Goal: Task Accomplishment & Management: Use online tool/utility

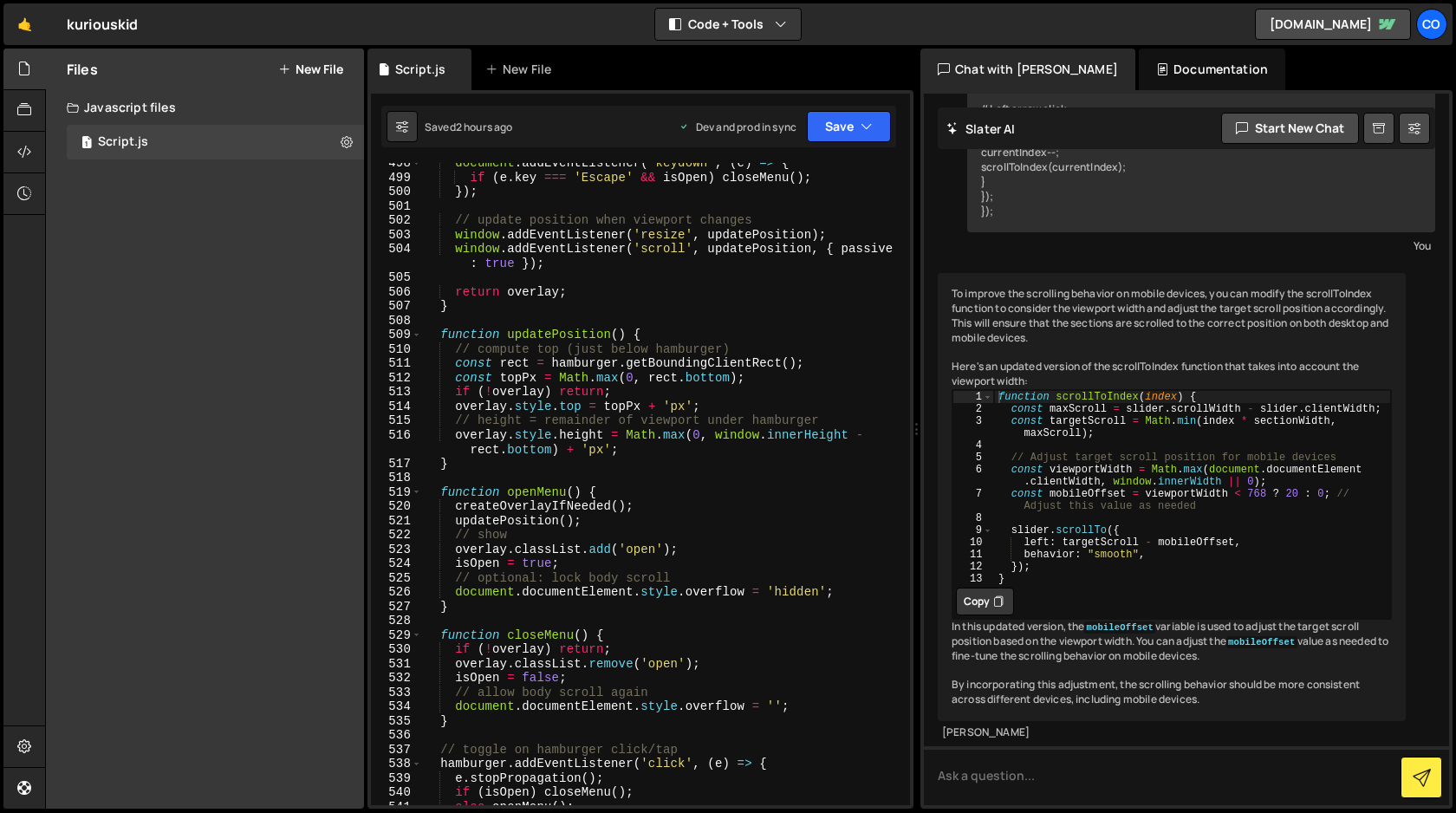
scroll to position [8082, 0]
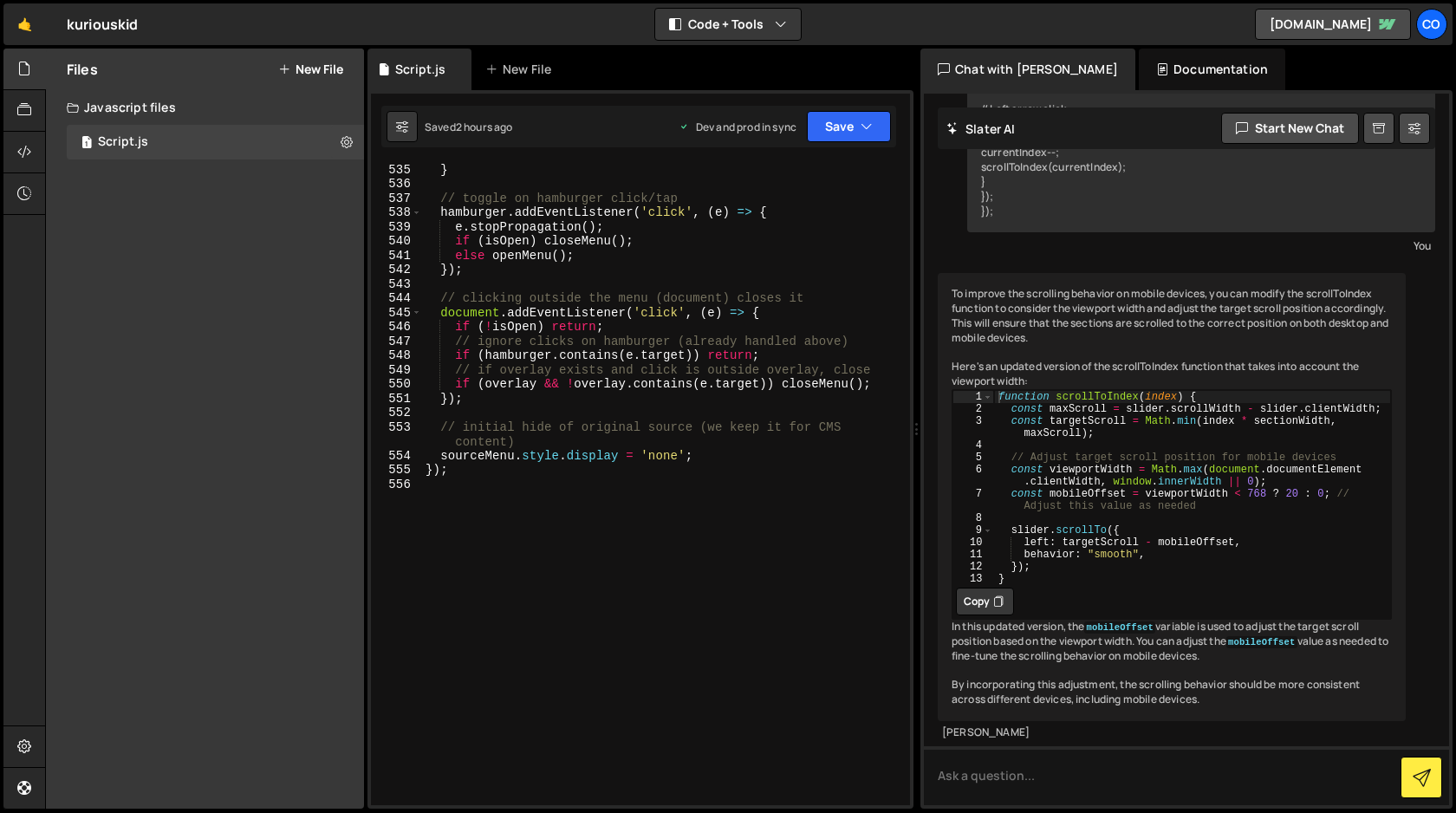
click at [601, 515] on div "} // toggle on hamburger click/tap hamburger . addEventListener ( 'click' , ( e…" at bounding box center [663, 497] width 481 height 671
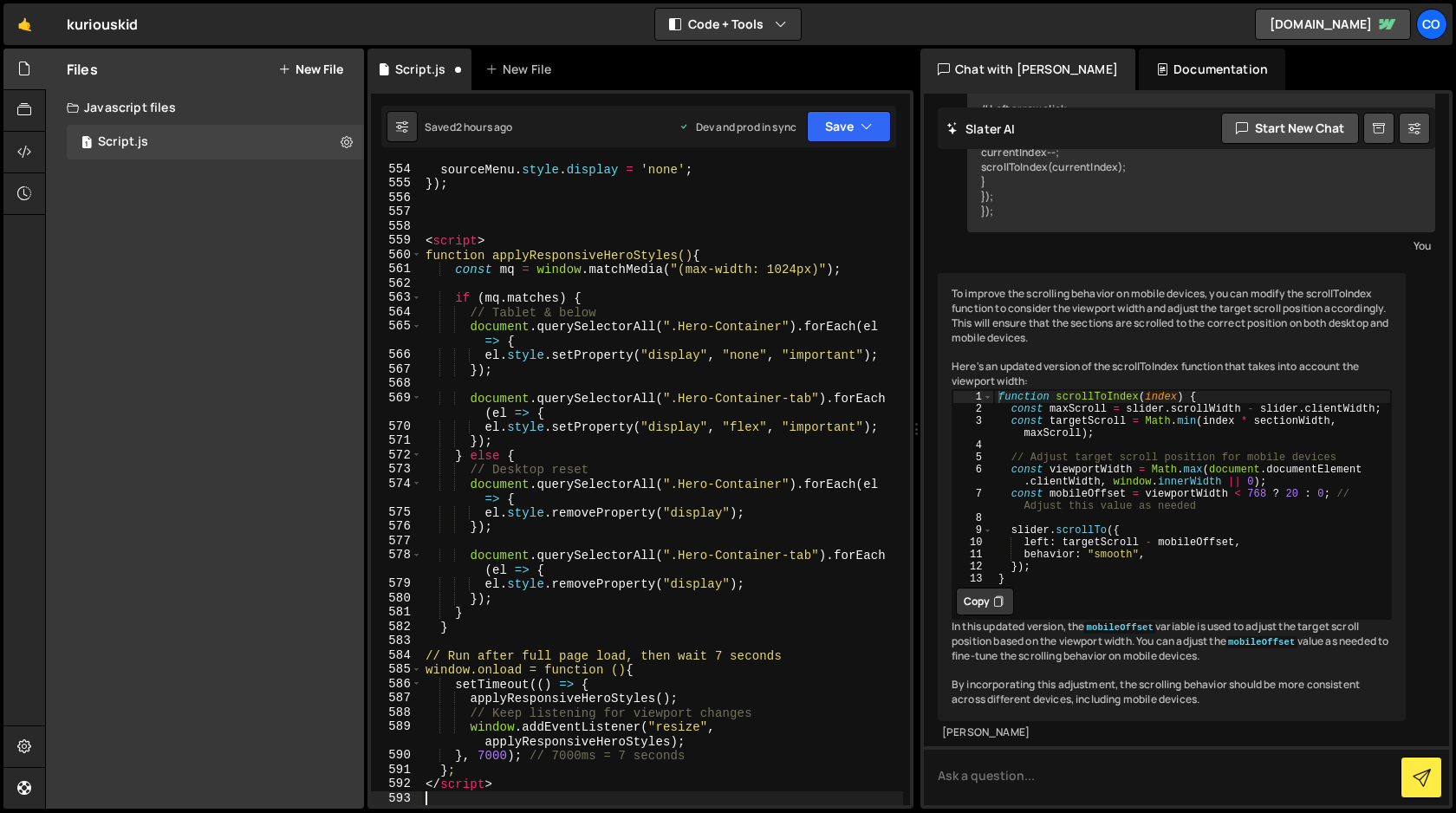
scroll to position [8368, 0]
drag, startPoint x: 499, startPoint y: 785, endPoint x: 426, endPoint y: 788, distance: 73.1
click at [426, 788] on div "sourceMenu . style . display = 'none' ; }) ; < script > function applyResponsiv…" at bounding box center [663, 497] width 481 height 671
type textarea "</script>"
drag, startPoint x: 499, startPoint y: 242, endPoint x: 417, endPoint y: 238, distance: 82.1
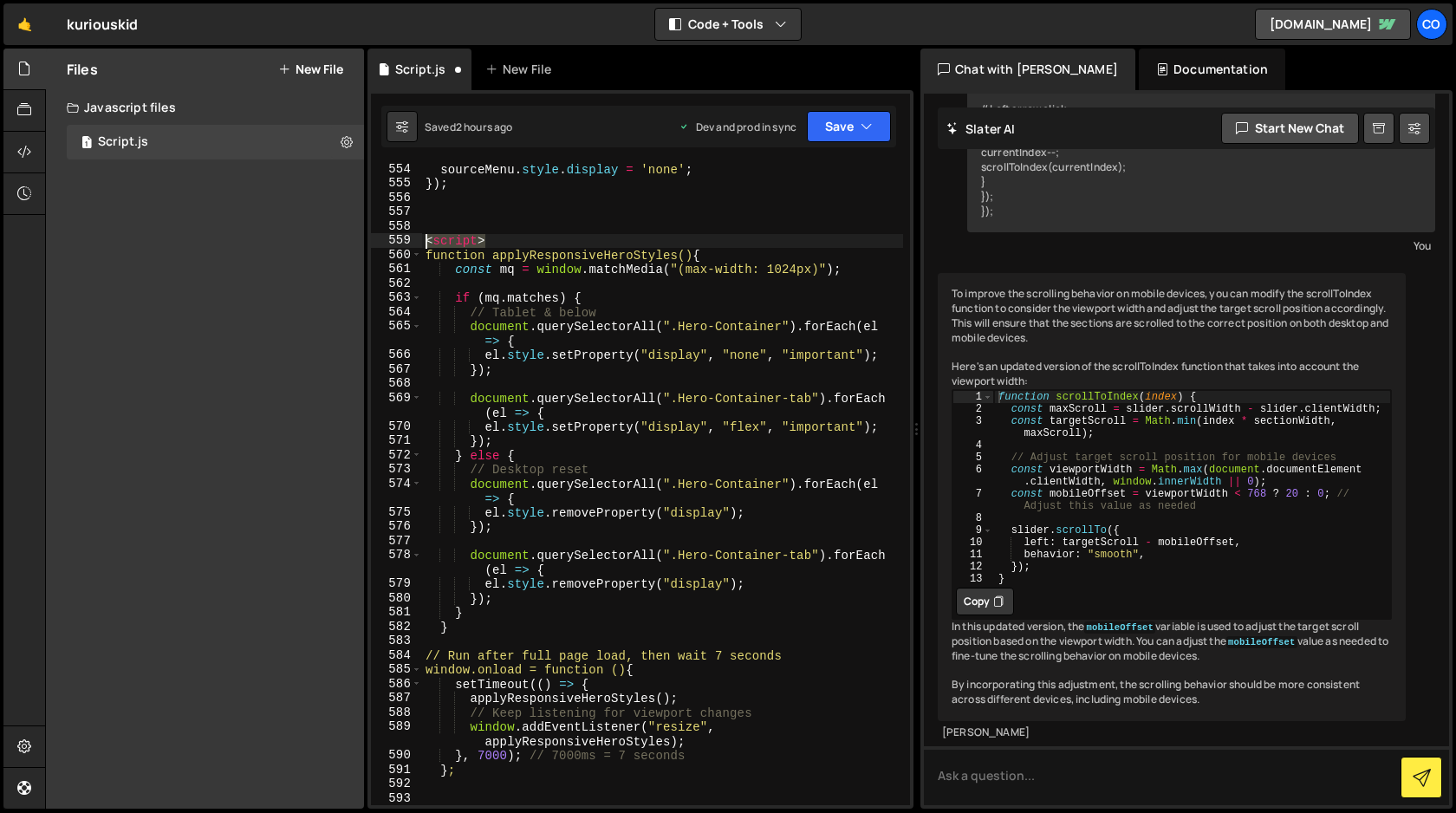
click at [417, 238] on div "554 555 556 557 558 559 560 561 562 563 564 565 566 567 568 569 570 571 572 573…" at bounding box center [640, 484] width 539 height 642
type textarea "<script>"
click at [839, 128] on button "Save" at bounding box center [849, 127] width 84 height 32
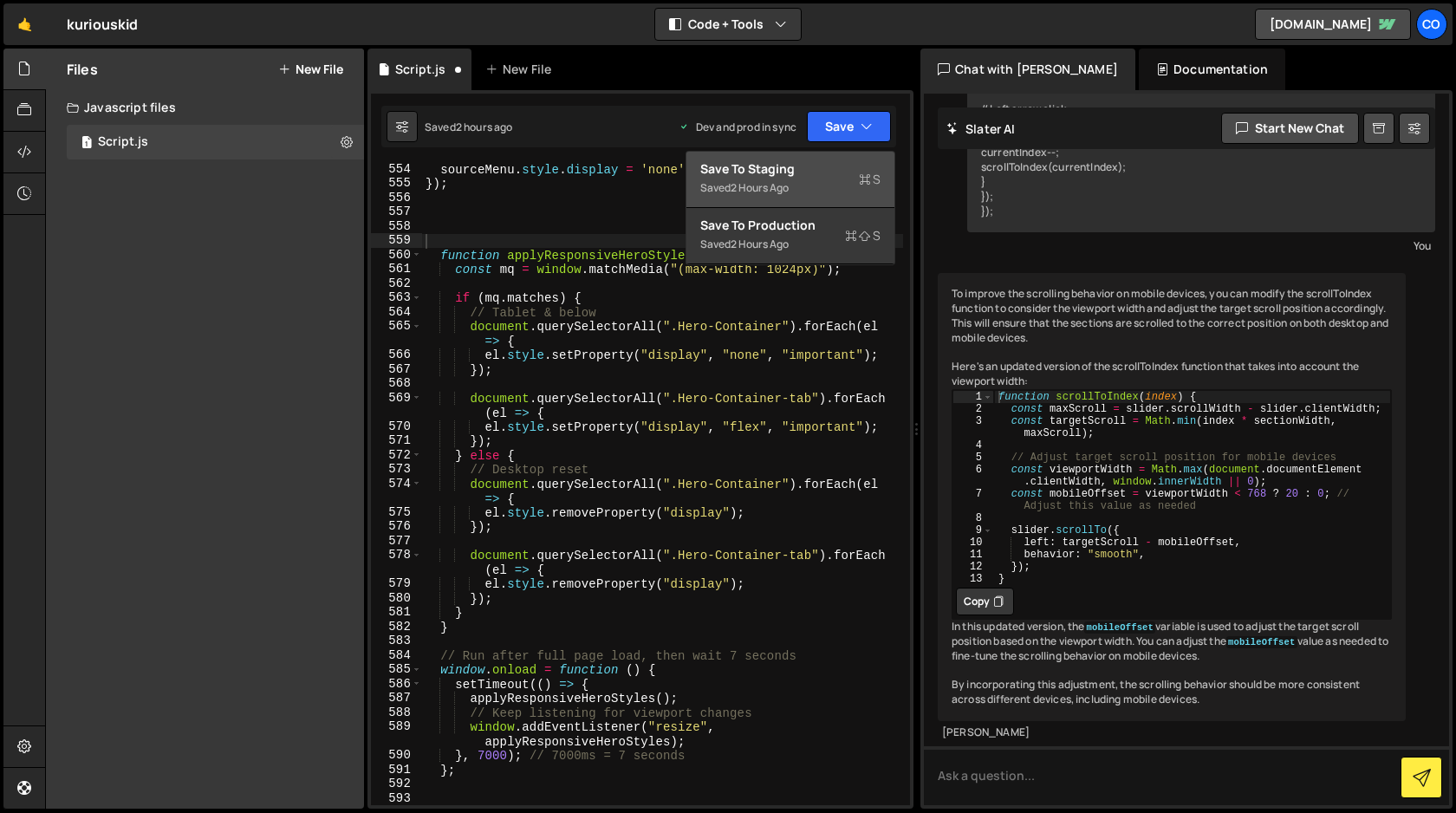
click at [789, 168] on div "Save to Staging S" at bounding box center [790, 169] width 180 height 18
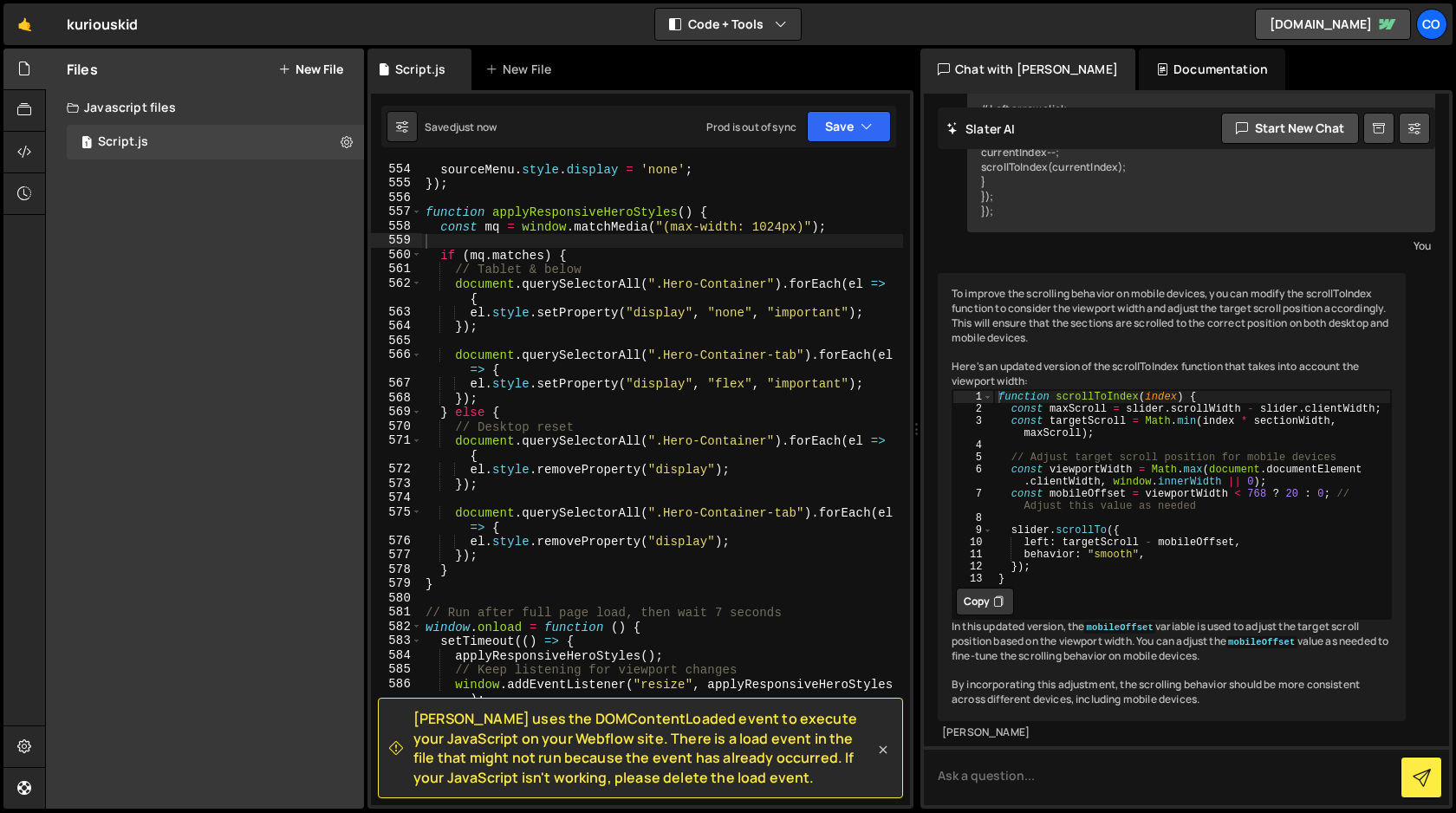
click at [887, 752] on icon at bounding box center [883, 750] width 18 height 18
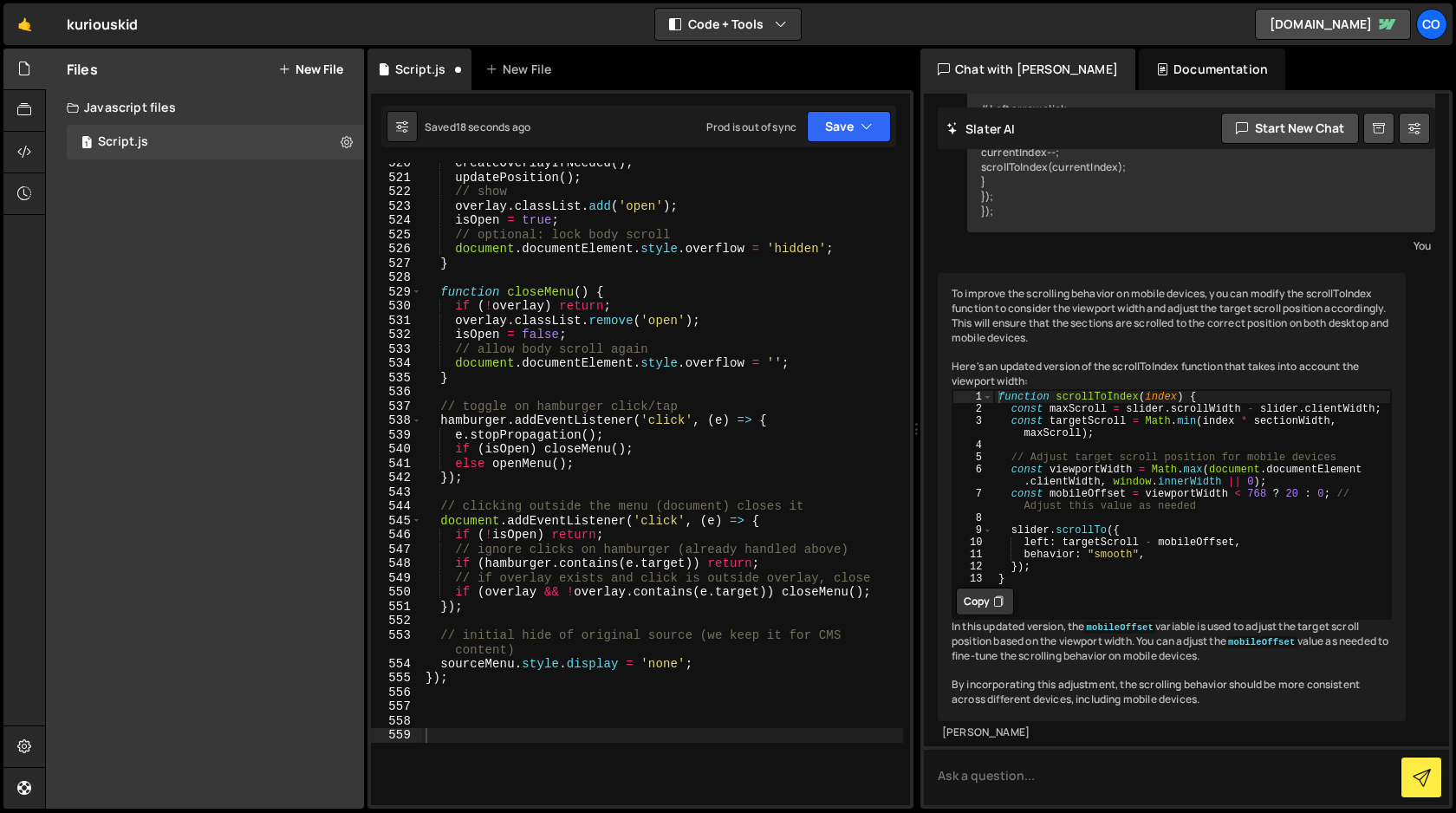
scroll to position [7858, 0]
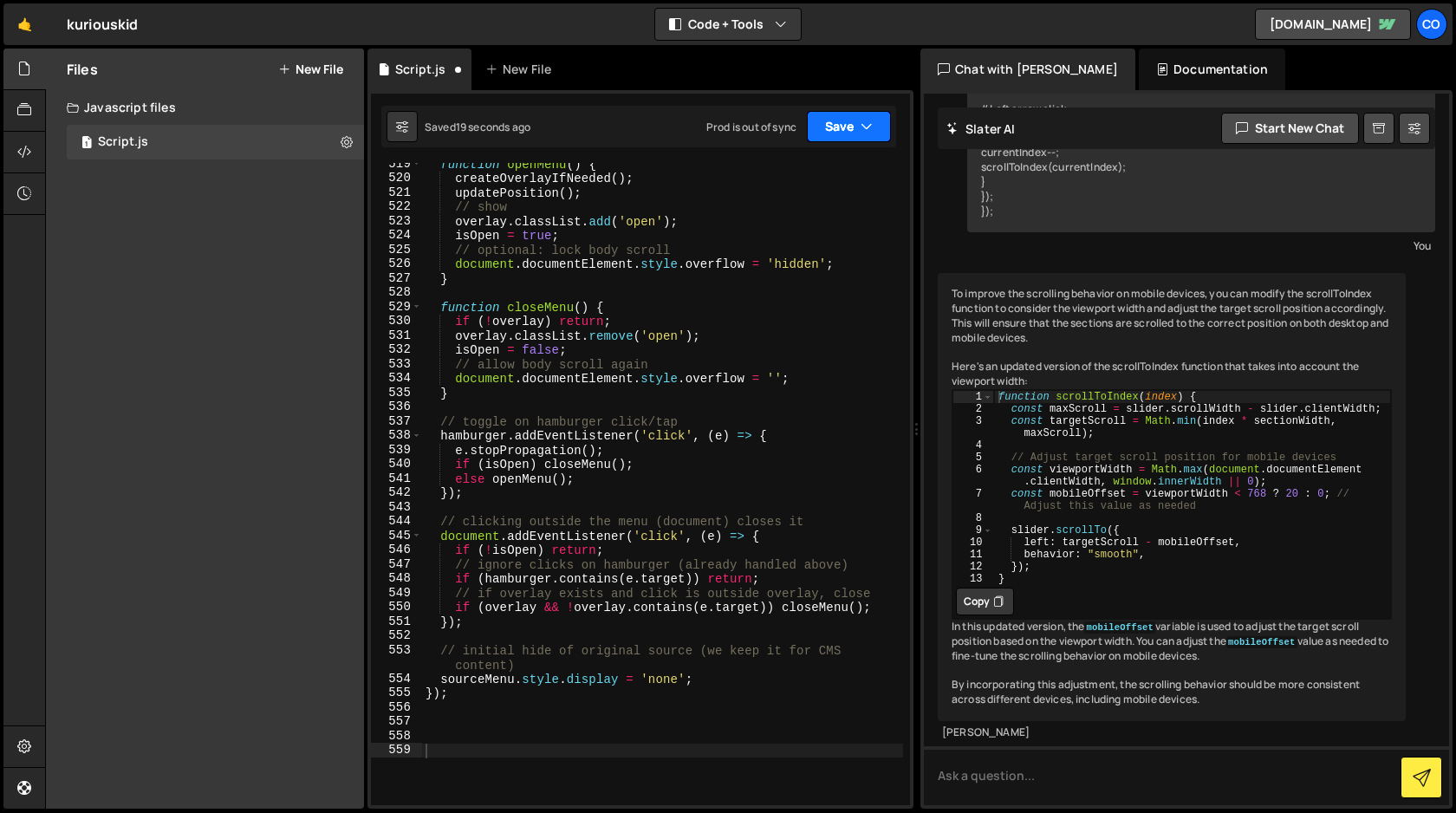
click at [853, 130] on button "Save" at bounding box center [849, 127] width 84 height 32
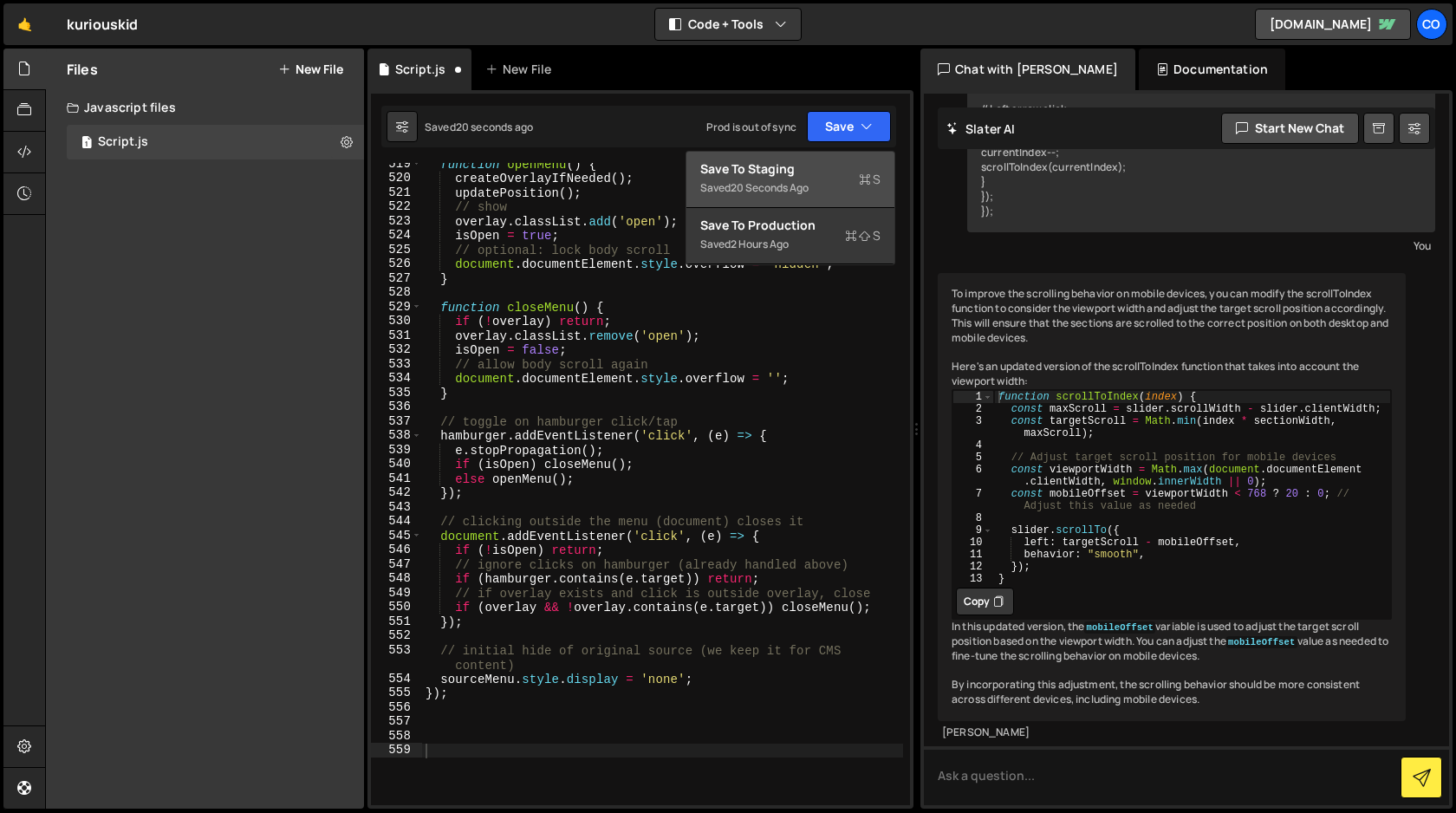
click at [825, 181] on div "Saved 20 seconds ago" at bounding box center [790, 188] width 180 height 21
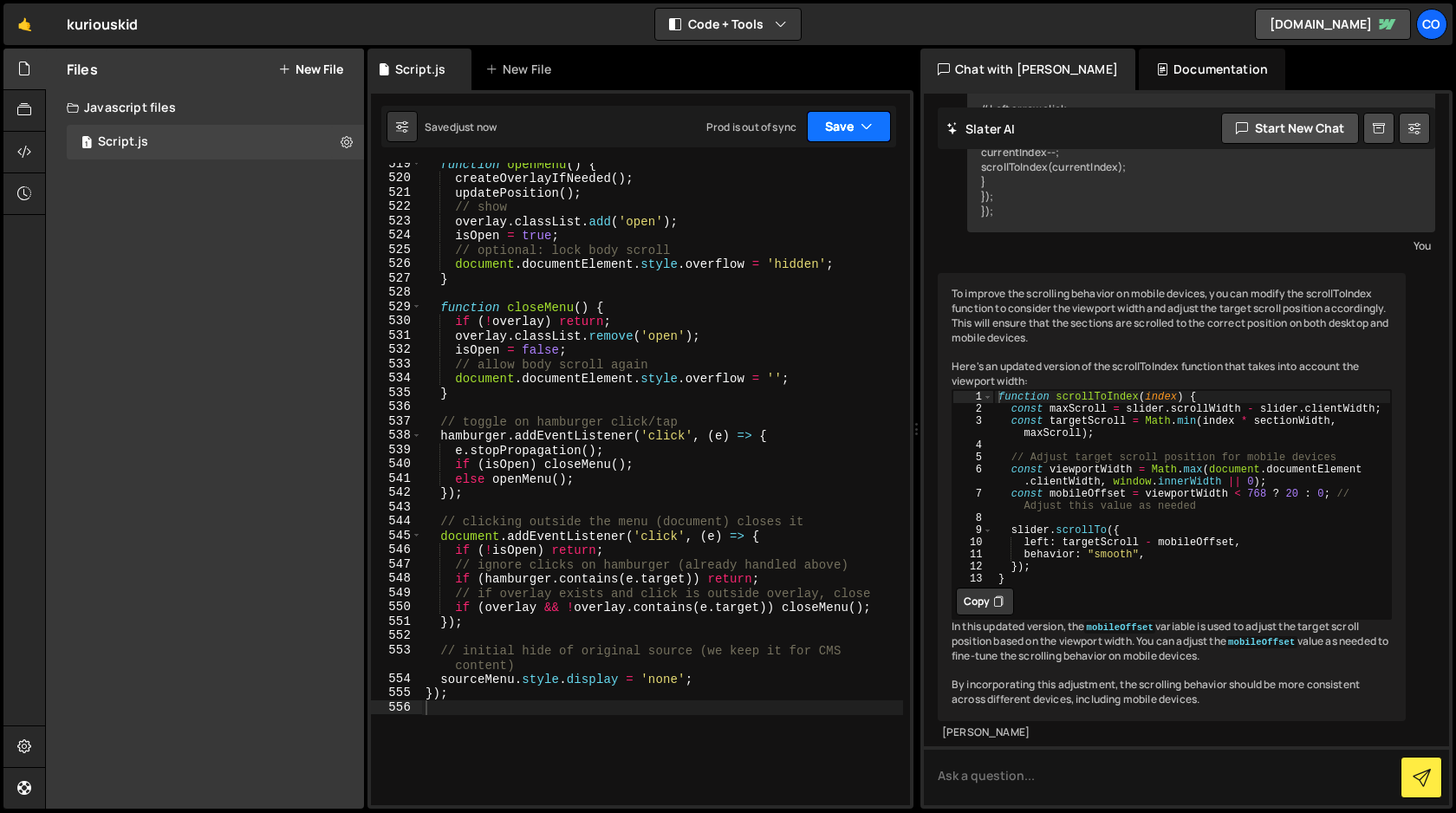
click at [845, 130] on button "Save" at bounding box center [849, 127] width 84 height 32
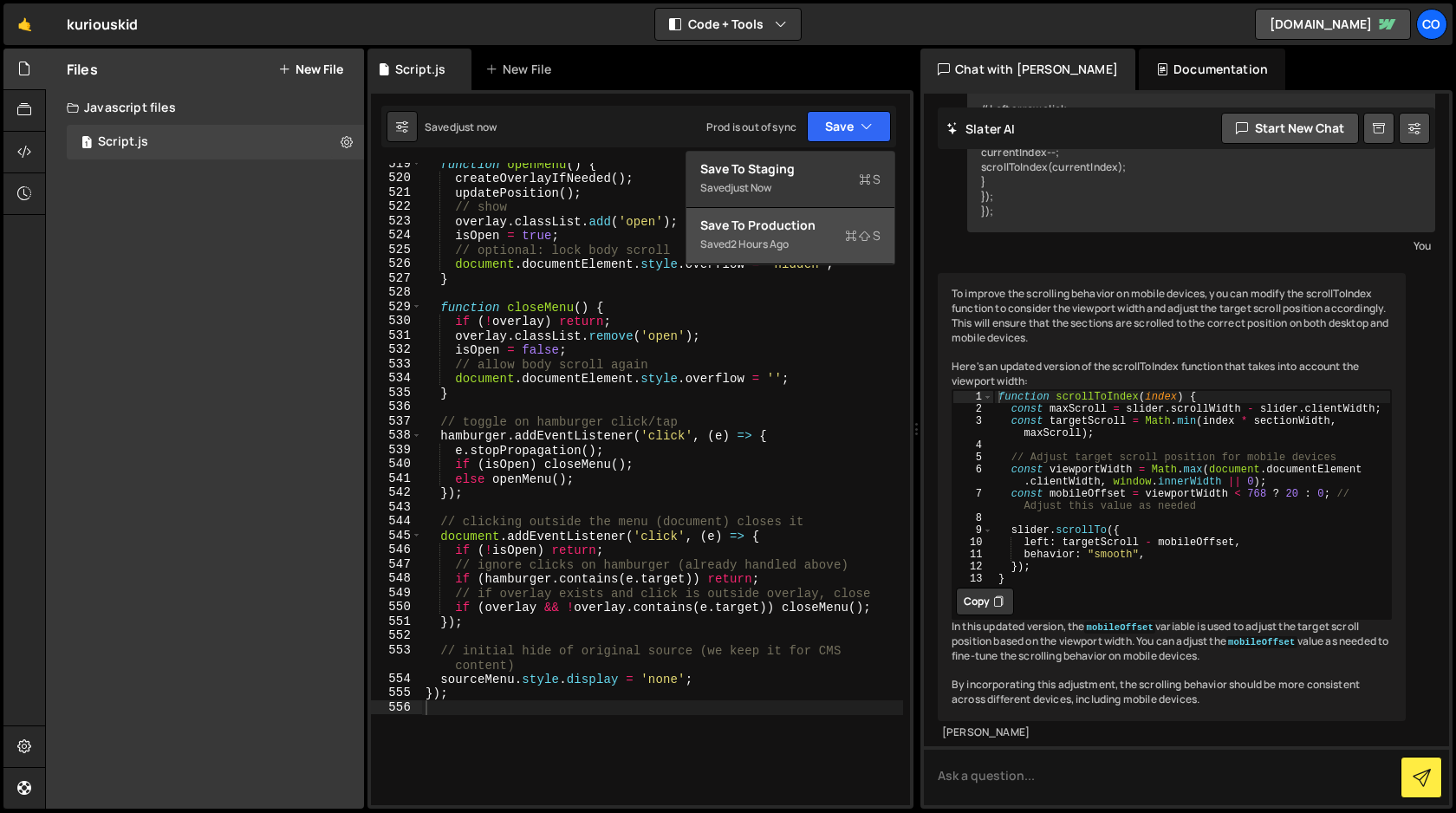
click at [801, 223] on div "Save to Production S" at bounding box center [790, 226] width 180 height 18
